Goal: Navigation & Orientation: Find specific page/section

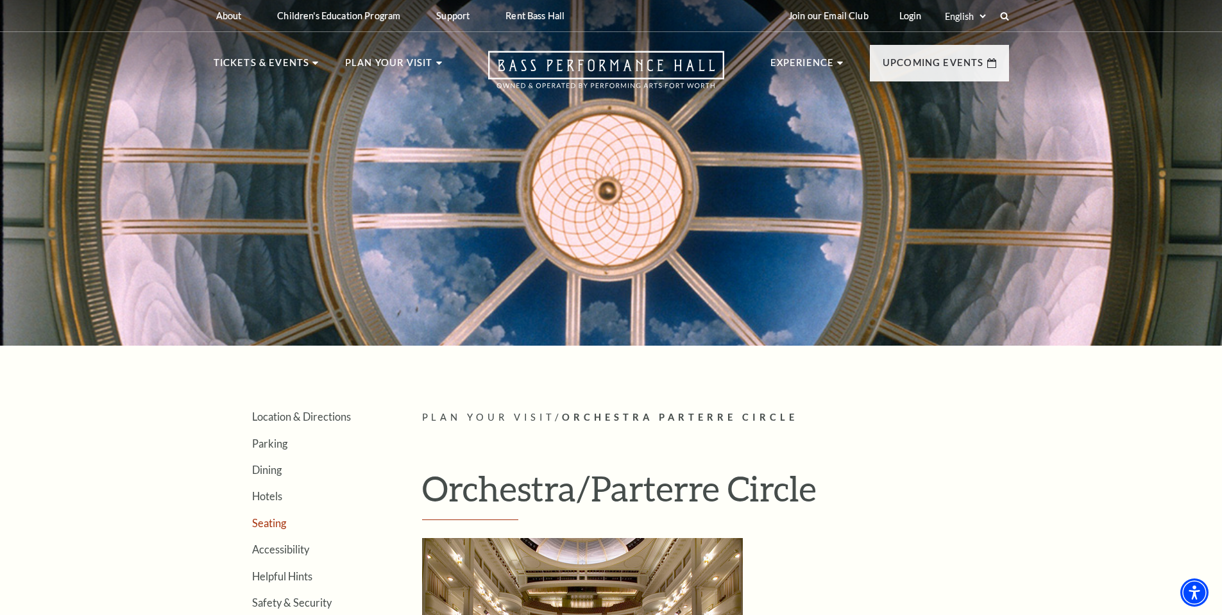
click at [267, 521] on link "Seating" at bounding box center [269, 523] width 34 height 12
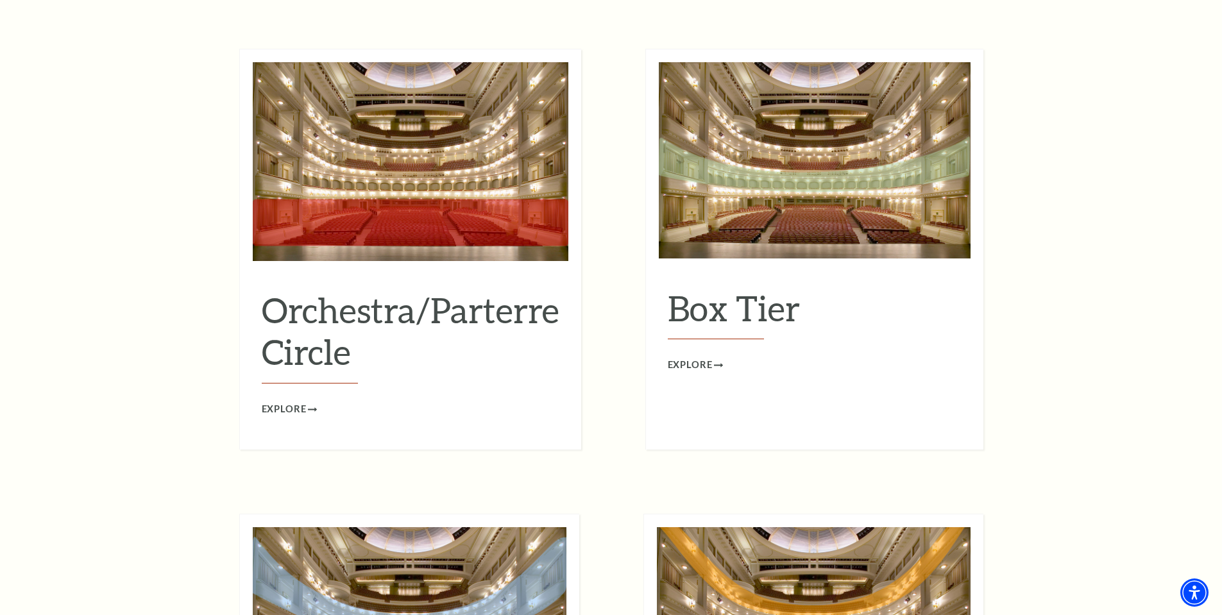
scroll to position [1216, 0]
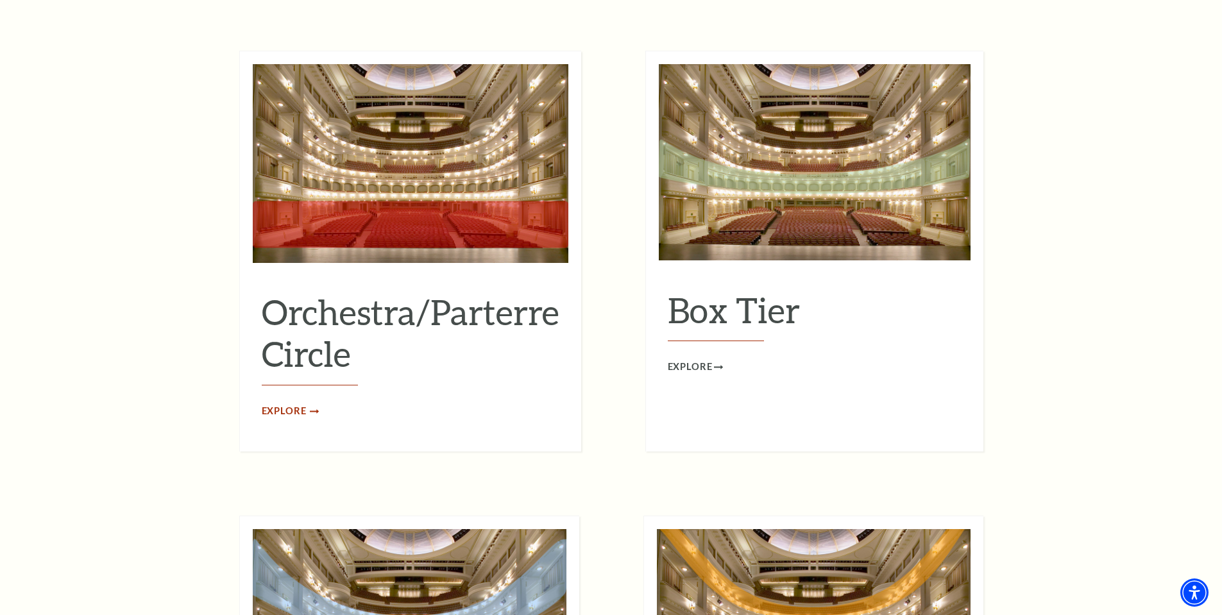
click at [290, 403] on span "Explore" at bounding box center [284, 411] width 45 height 16
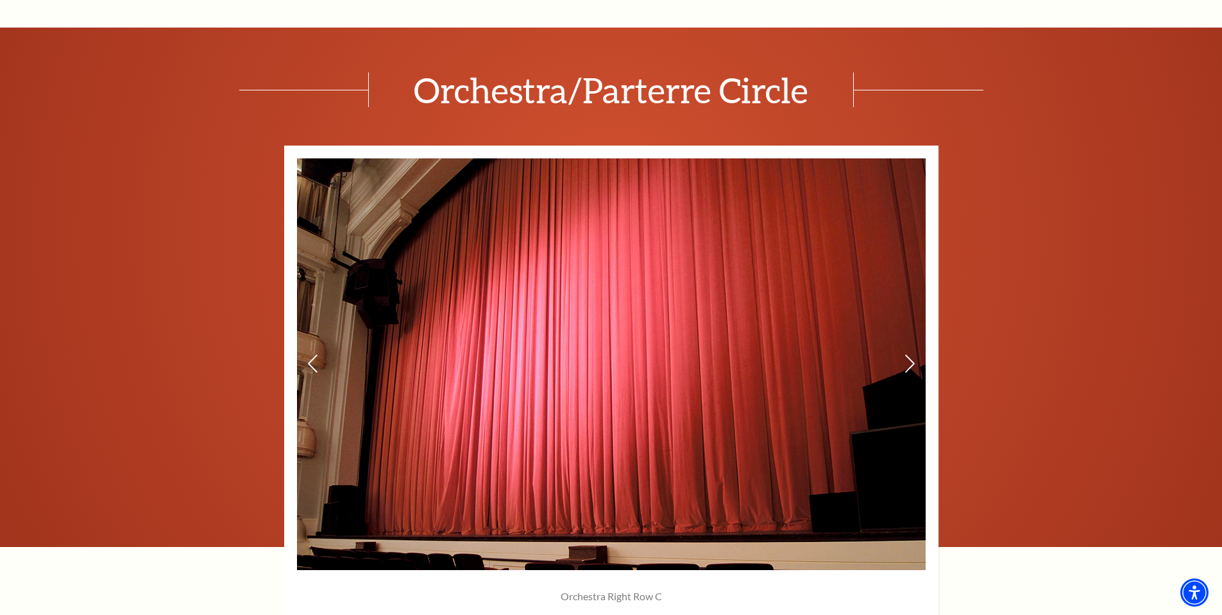
scroll to position [639, 0]
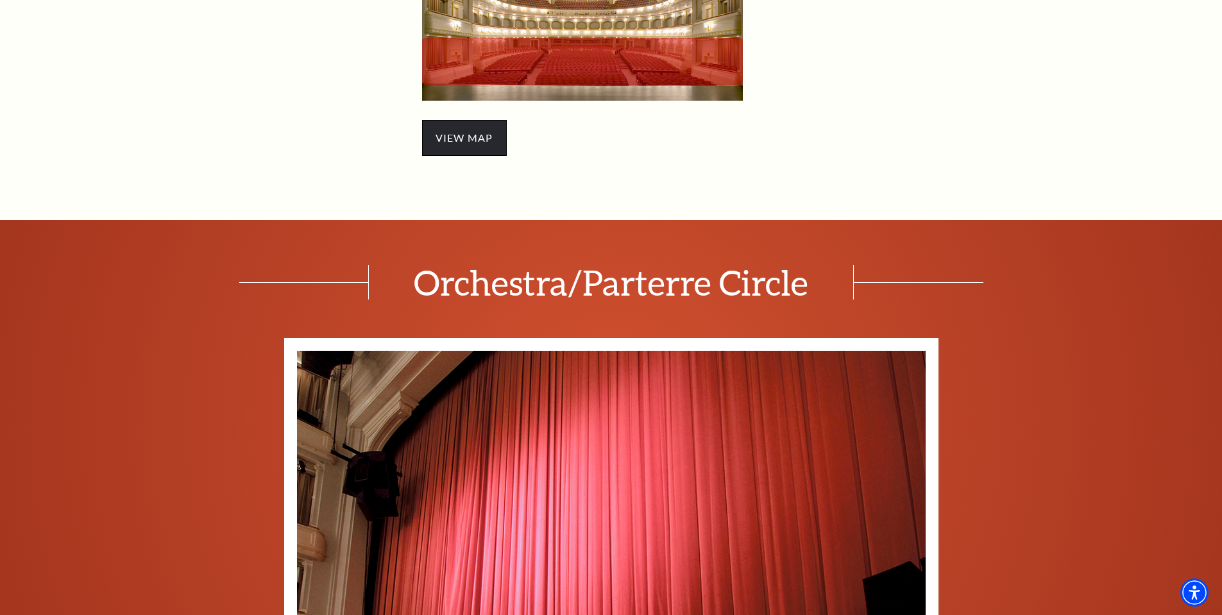
click at [455, 139] on span "view map" at bounding box center [464, 138] width 85 height 36
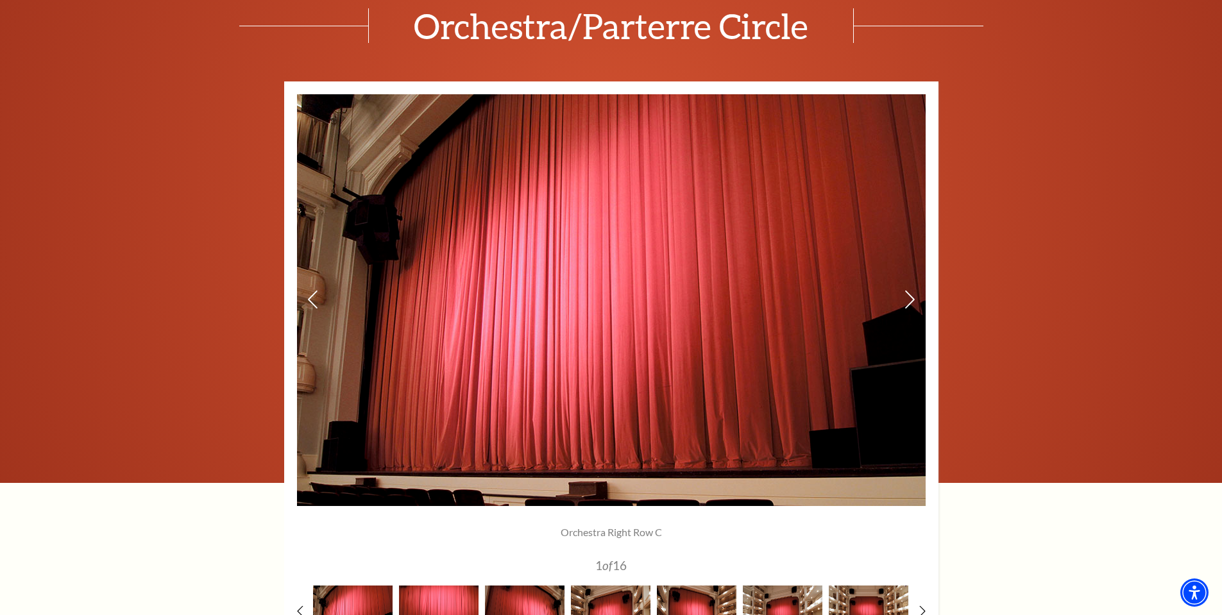
scroll to position [1152, 0]
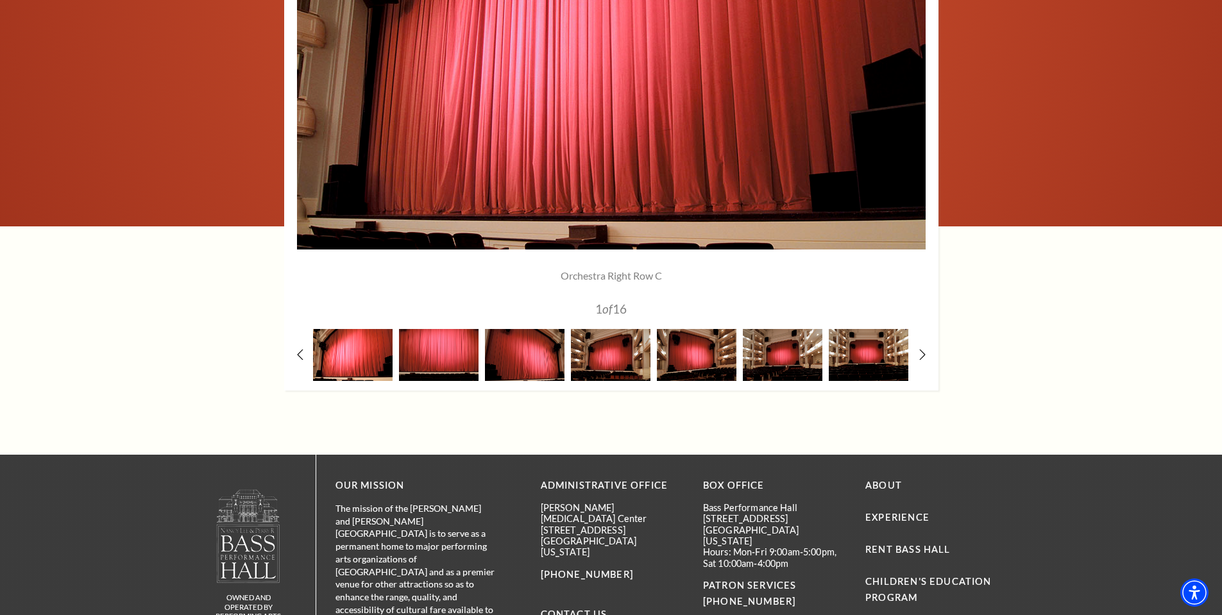
click at [347, 354] on img at bounding box center [353, 355] width 80 height 52
click at [922, 355] on icon at bounding box center [922, 354] width 8 height 13
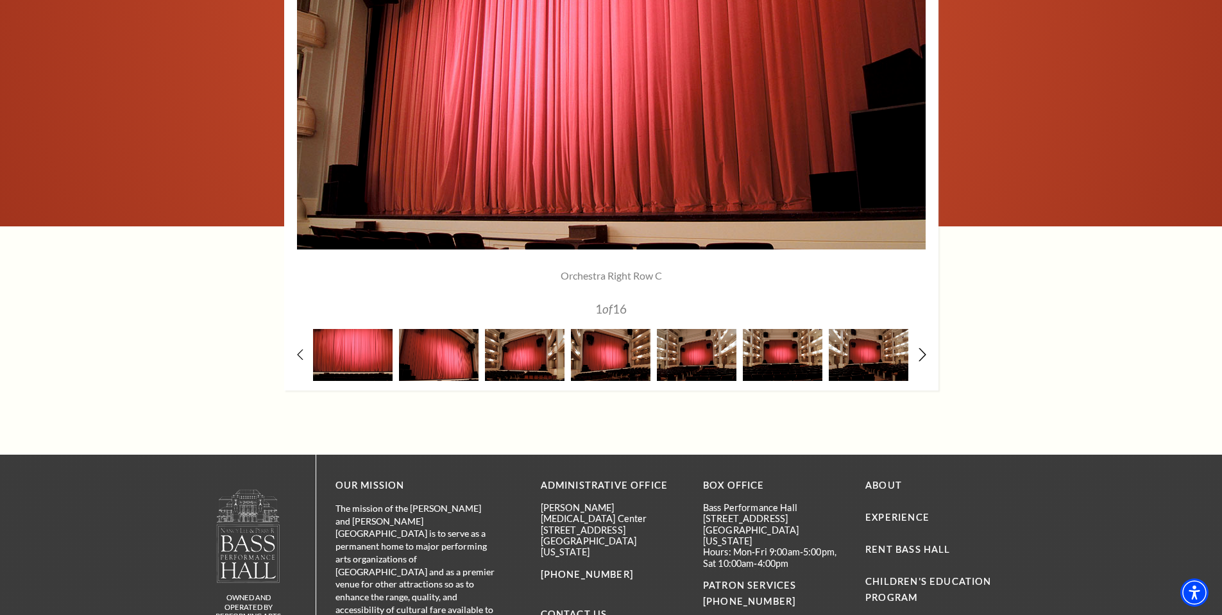
click at [922, 355] on icon at bounding box center [922, 354] width 8 height 13
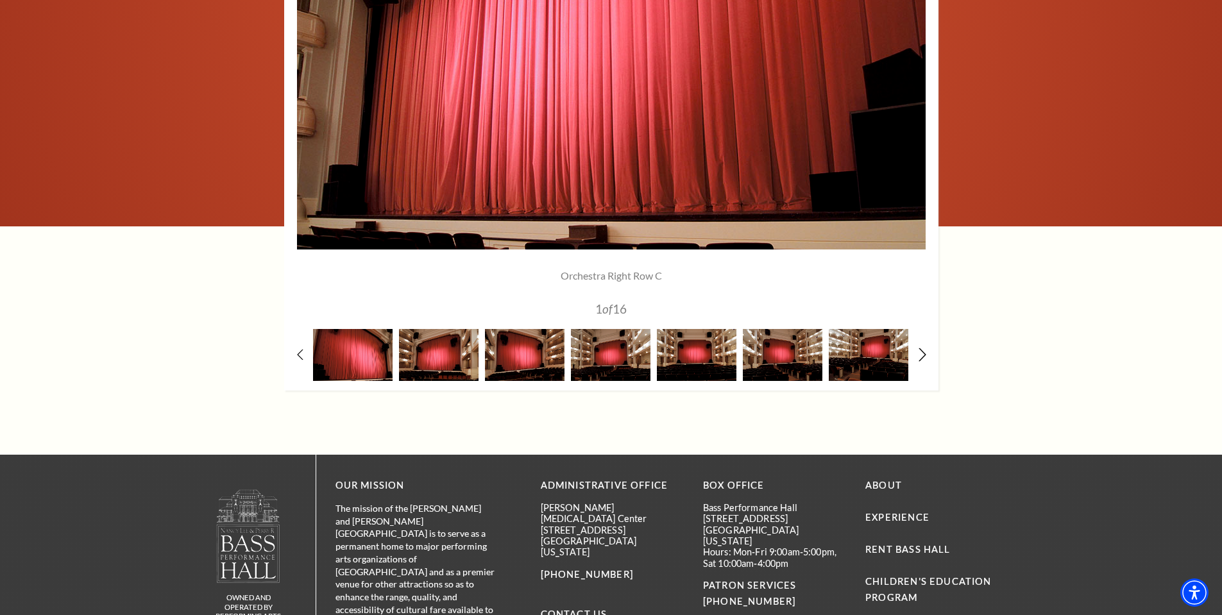
click at [922, 355] on icon at bounding box center [922, 354] width 8 height 13
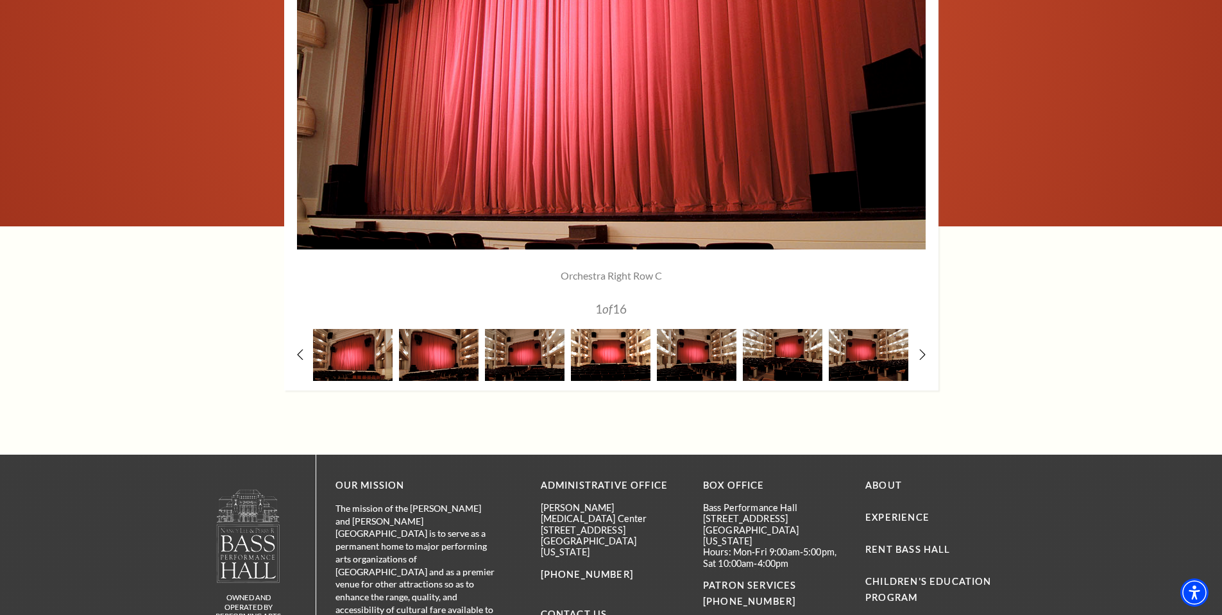
click at [604, 357] on img at bounding box center [611, 355] width 80 height 52
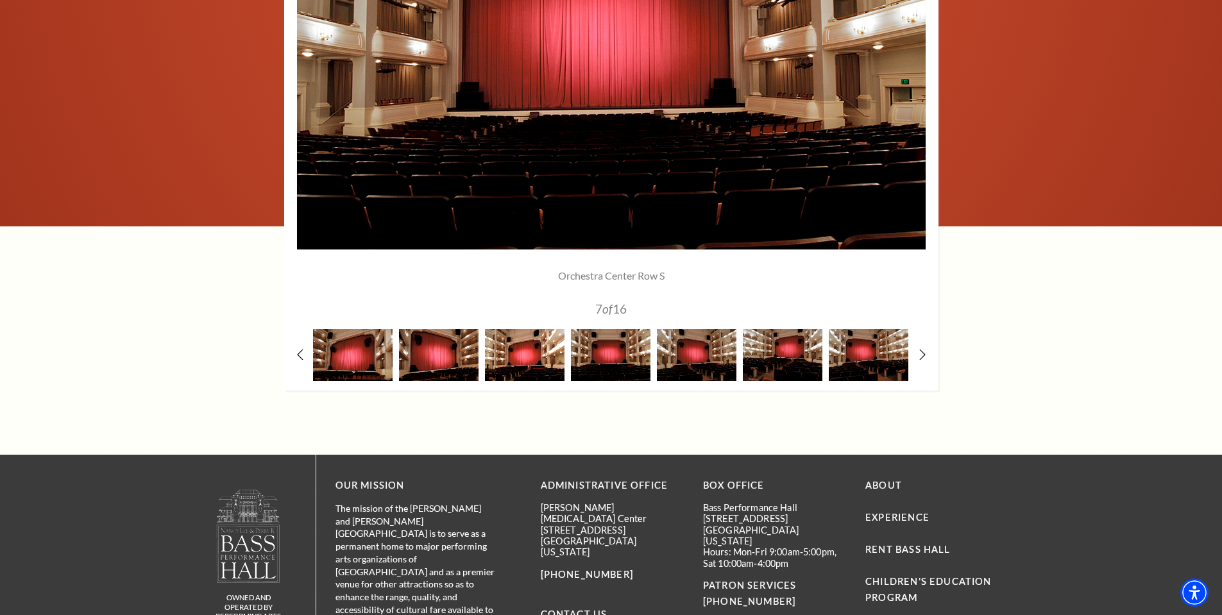
click at [544, 358] on img at bounding box center [525, 355] width 80 height 52
